Goal: Information Seeking & Learning: Learn about a topic

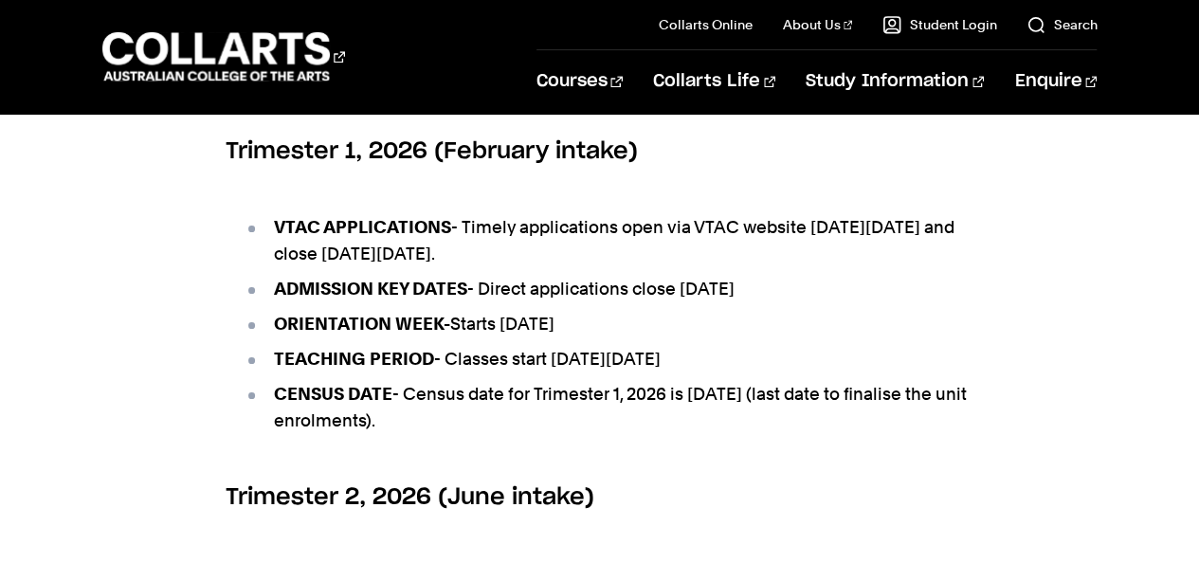
scroll to position [1070, 0]
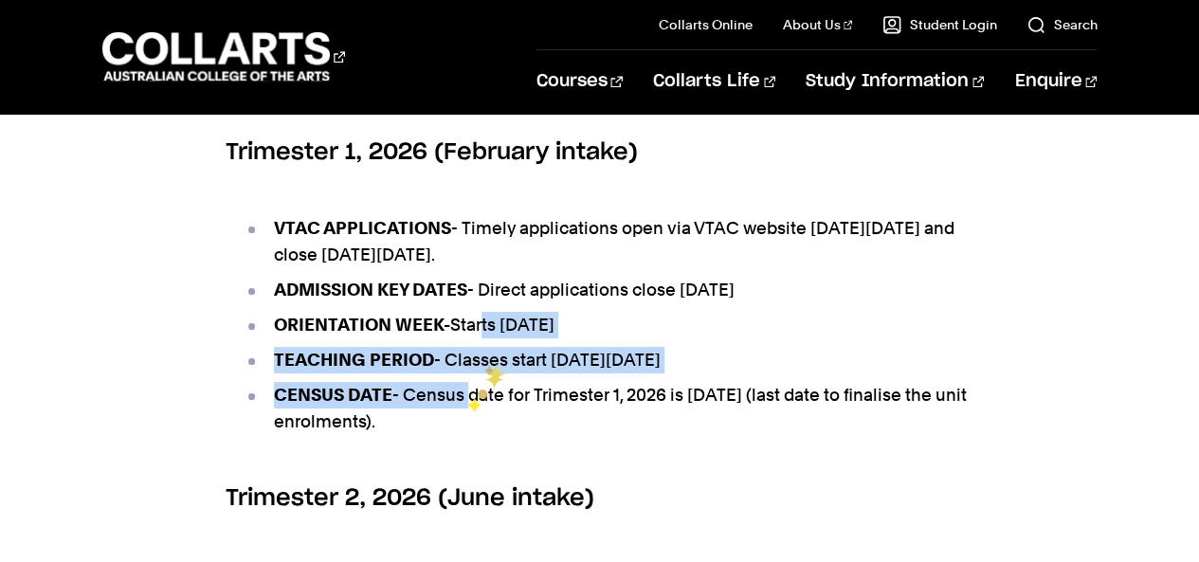
drag, startPoint x: 484, startPoint y: 356, endPoint x: 465, endPoint y: 399, distance: 47.6
click at [465, 399] on ul "VTAC APPLICATIONS - Timely applications open via VTAC website [DATE][DATE] and …" at bounding box center [600, 324] width 749 height 267
click at [461, 408] on li "CENSUS DATE - Census date for Trimester 1, 2026 is [DATE] (last date to finalis…" at bounding box center [610, 408] width 730 height 53
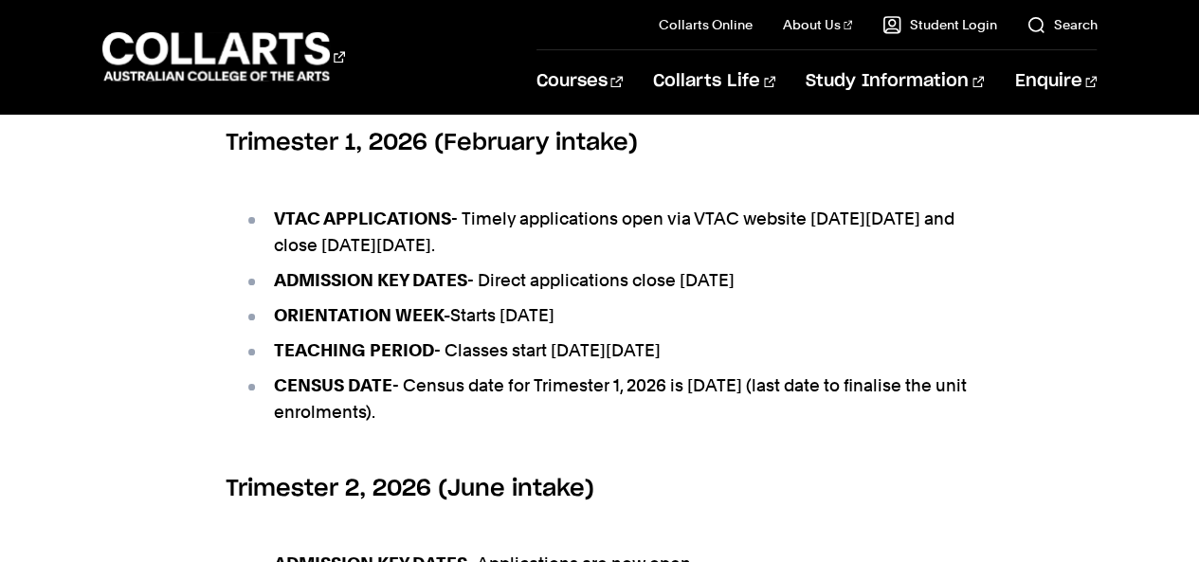
scroll to position [1081, 0]
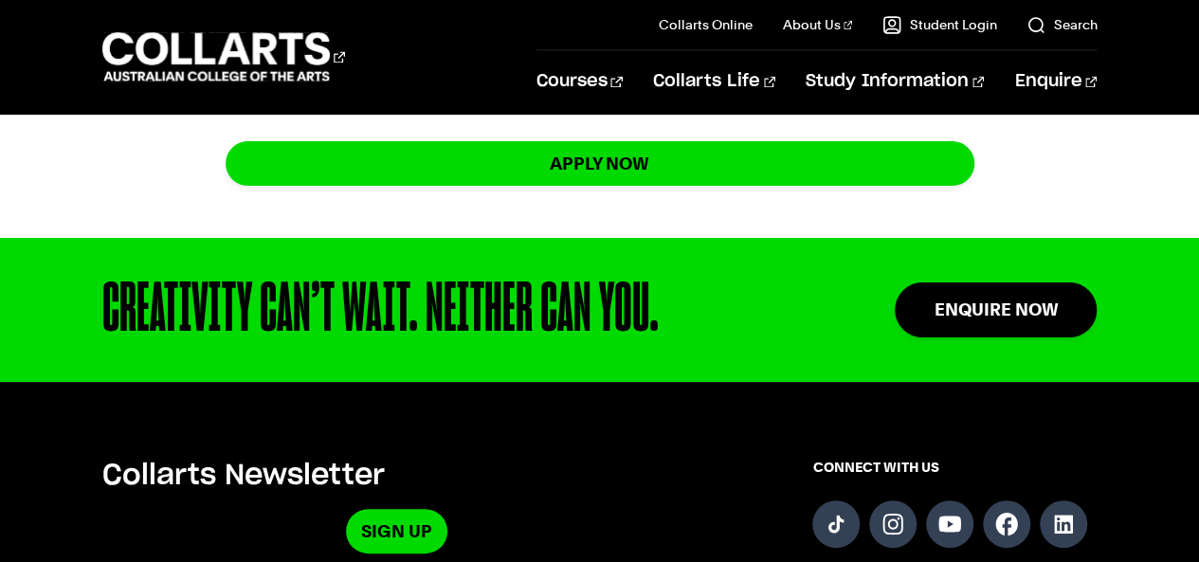
scroll to position [1693, 0]
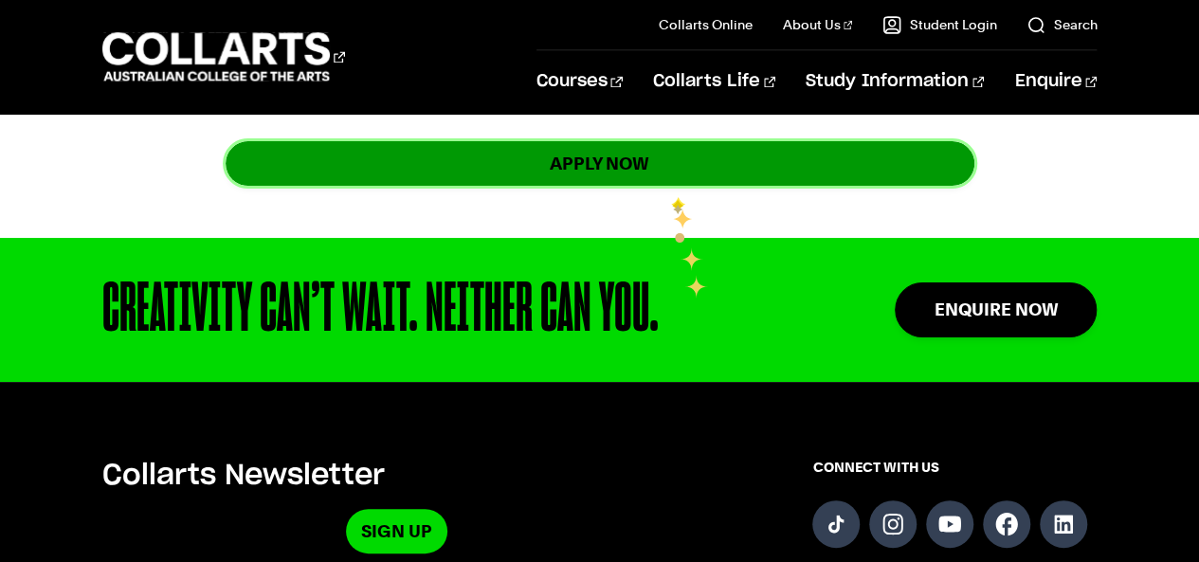
click at [669, 186] on link "apply now" at bounding box center [600, 163] width 749 height 45
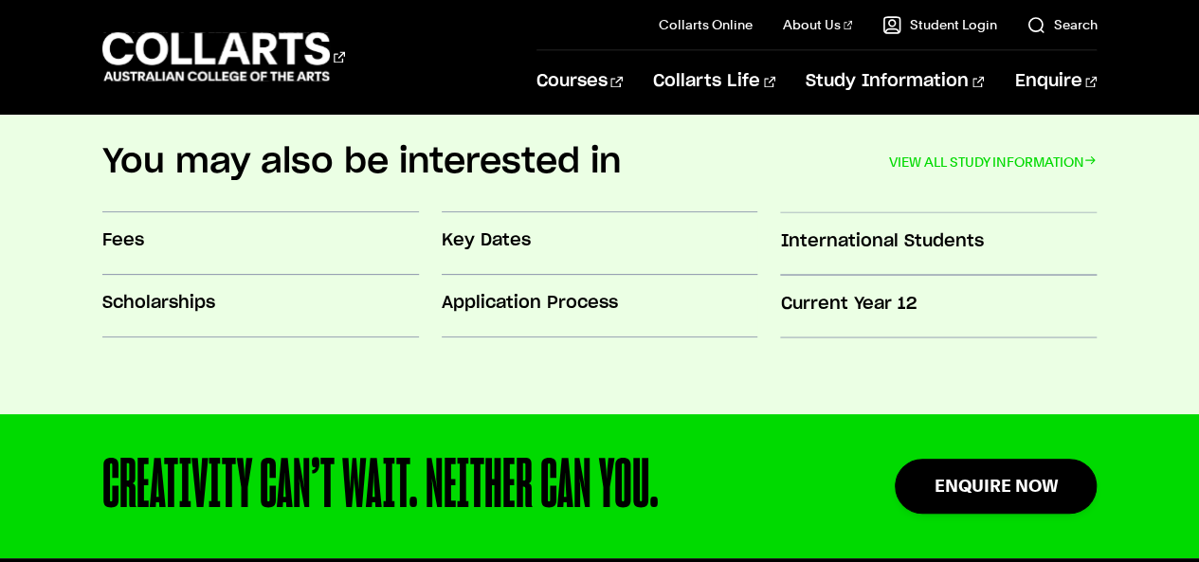
scroll to position [1642, 0]
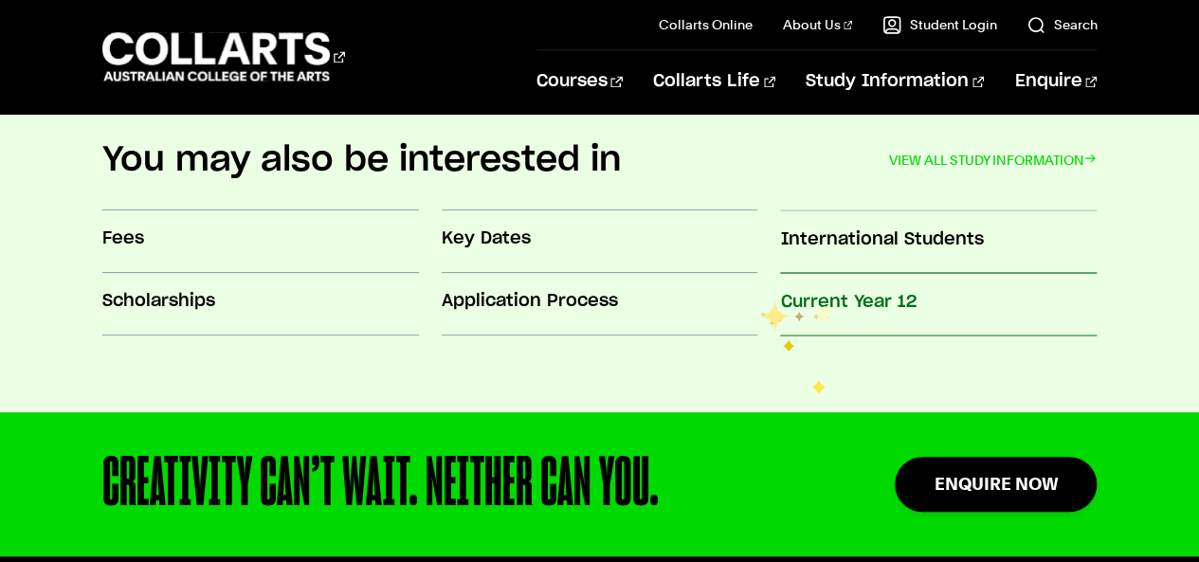
click at [821, 301] on h3 "Current Year 12" at bounding box center [938, 301] width 317 height 25
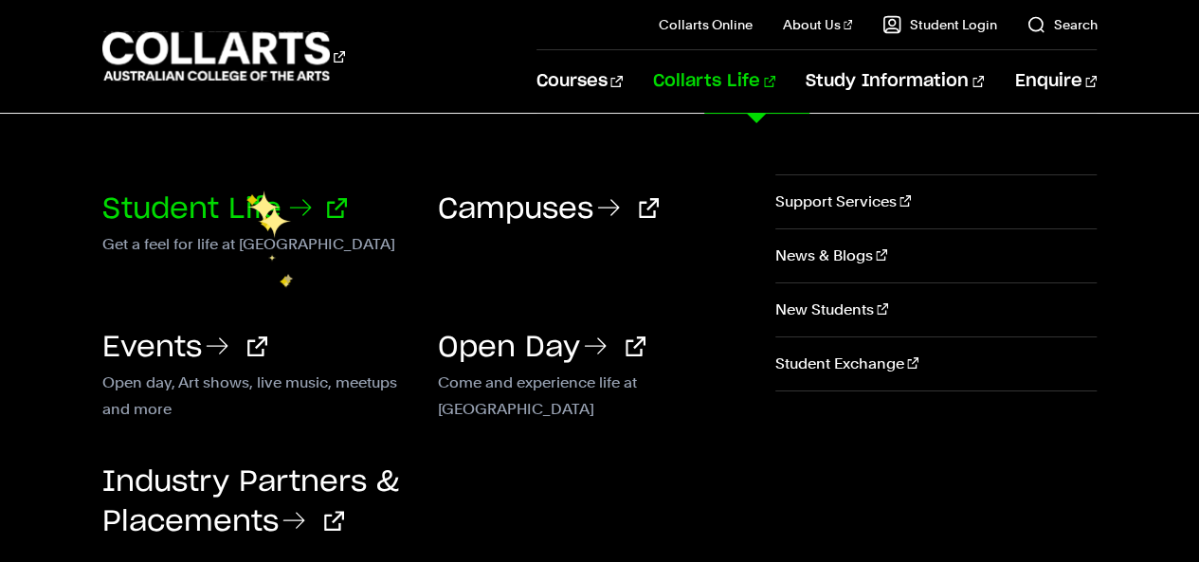
click at [256, 215] on link "Student Life" at bounding box center [224, 209] width 245 height 28
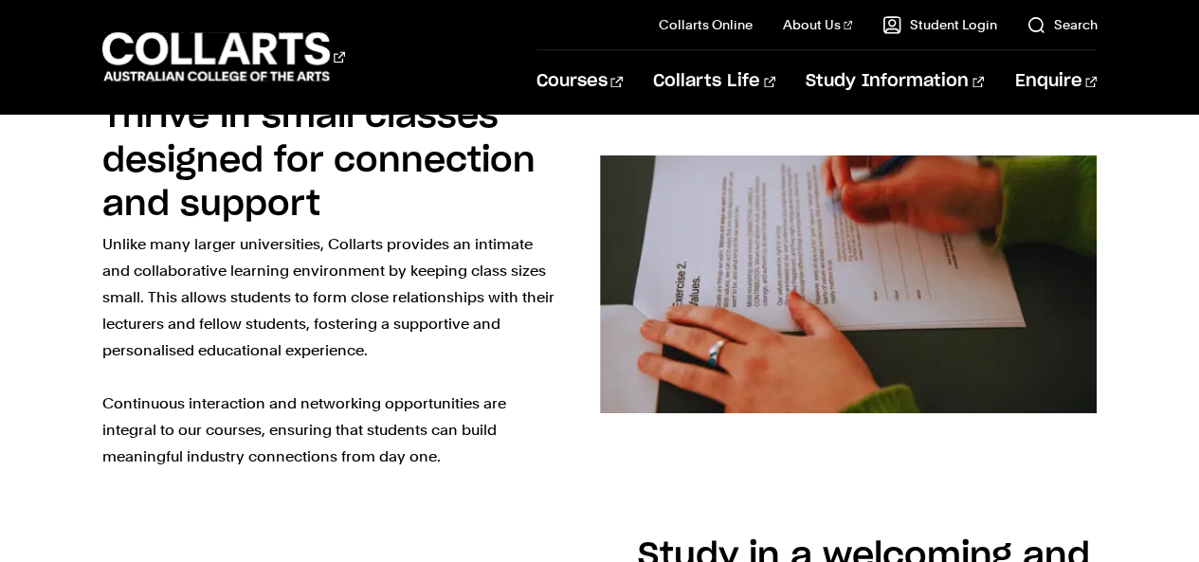
scroll to position [1574, 0]
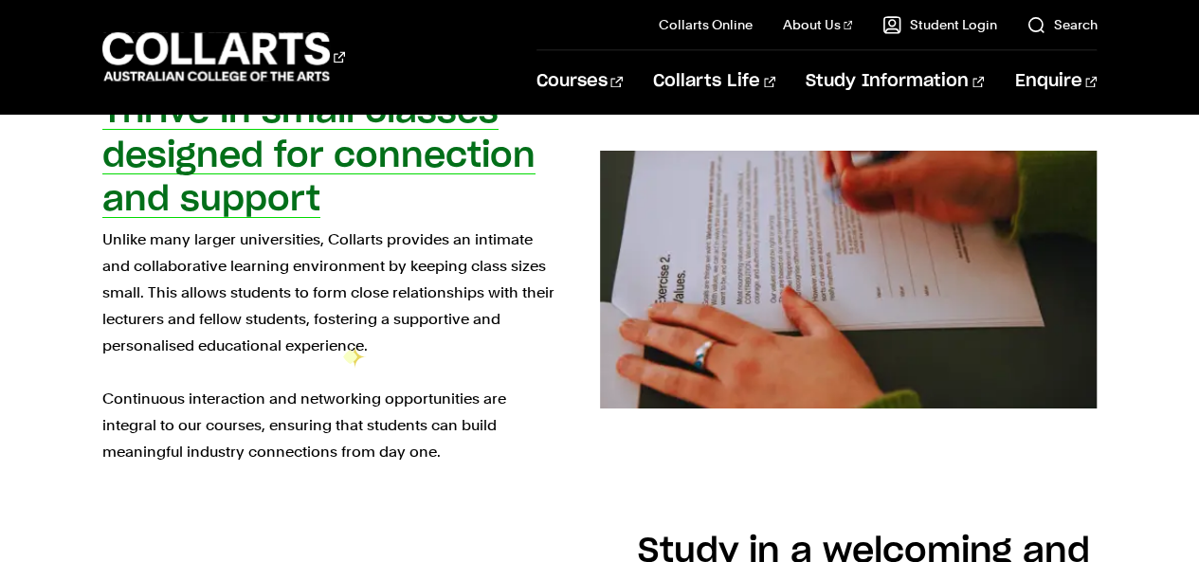
drag, startPoint x: 470, startPoint y: 420, endPoint x: 343, endPoint y: 345, distance: 147.5
click at [343, 345] on p "Unlike many larger universities, Collarts provides an intimate and collaborativ…" at bounding box center [332, 346] width 460 height 239
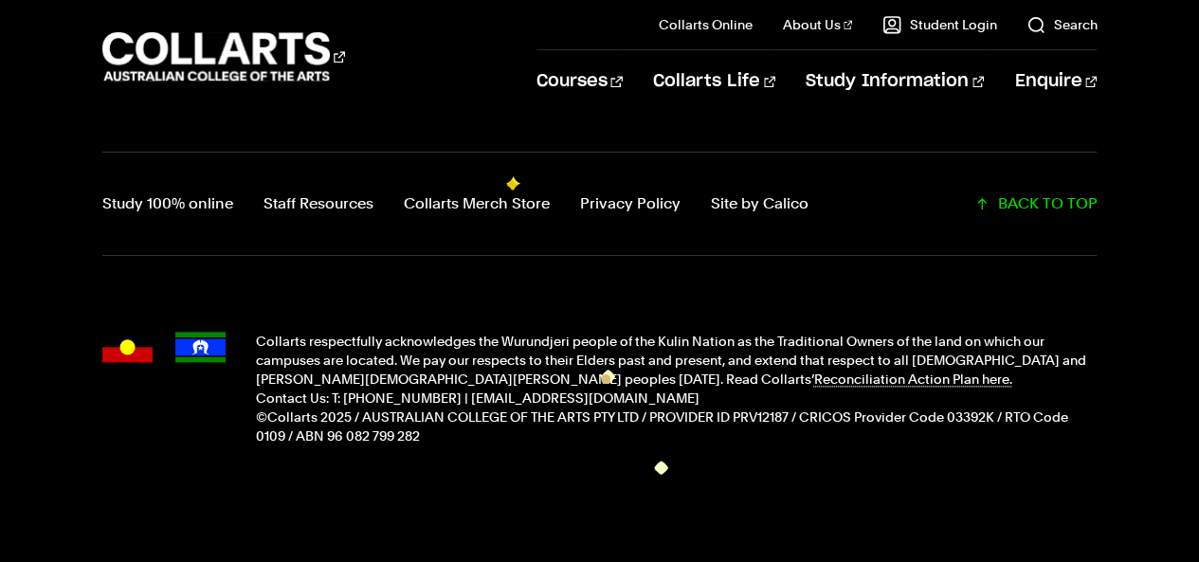
scroll to position [4734, 0]
